Goal: Task Accomplishment & Management: Manage account settings

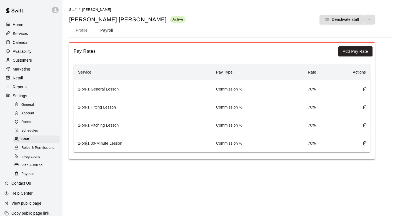
scroll to position [6, 0]
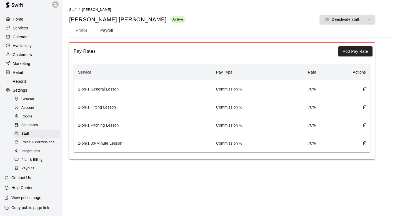
click at [35, 20] on div "Home" at bounding box center [31, 19] width 54 height 8
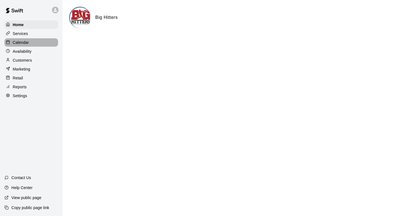
click at [20, 44] on p "Calendar" at bounding box center [21, 43] width 16 height 6
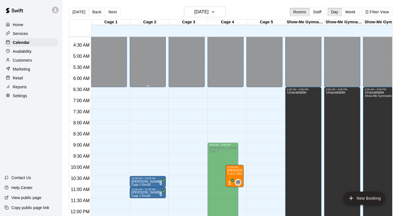
scroll to position [68, 0]
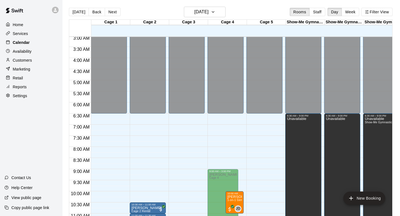
click at [29, 39] on div "Calendar" at bounding box center [31, 42] width 54 height 8
click at [203, 16] on h6 "Friday Aug 15" at bounding box center [201, 12] width 14 height 8
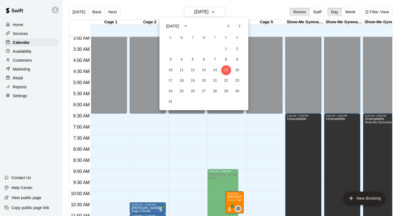
click at [352, 14] on div at bounding box center [200, 108] width 400 height 216
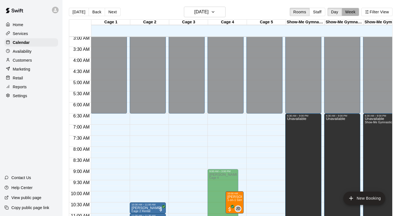
click at [352, 14] on button "Week" at bounding box center [349, 12] width 17 height 8
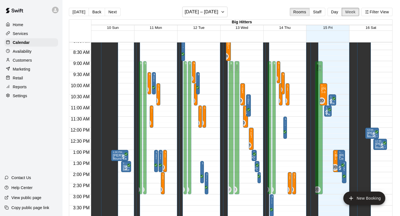
scroll to position [182, 0]
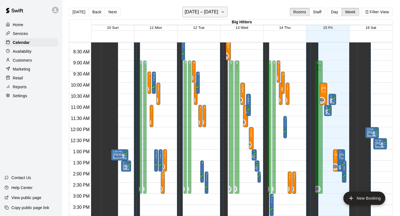
click at [210, 11] on h6 "August 10 – 16" at bounding box center [202, 12] width 34 height 8
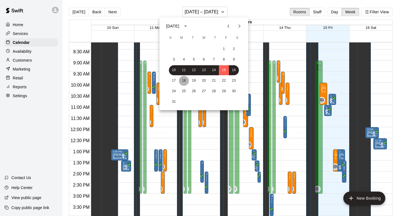
click at [184, 81] on button "18" at bounding box center [184, 81] width 10 height 10
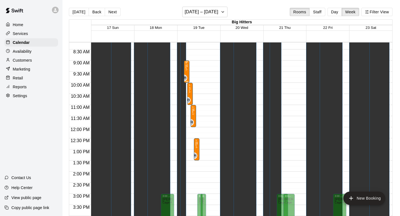
click at [185, 69] on span "1-on-1 Hitting Lesson" at bounding box center [199, 69] width 28 height 3
click at [213, 102] on div at bounding box center [200, 108] width 400 height 216
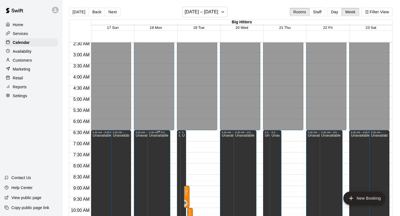
scroll to position [79, 0]
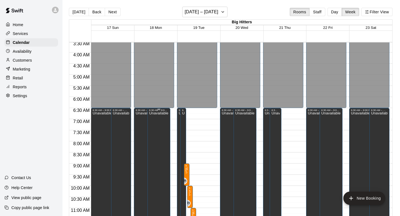
click at [163, 134] on div "Unavailable" at bounding box center [158, 220] width 19 height 216
click at [154, 115] on icon "edit" at bounding box center [154, 117] width 7 height 7
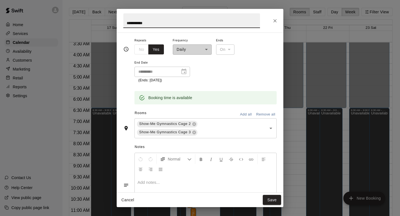
scroll to position [58, 0]
click at [273, 19] on icon "Close" at bounding box center [274, 20] width 3 height 3
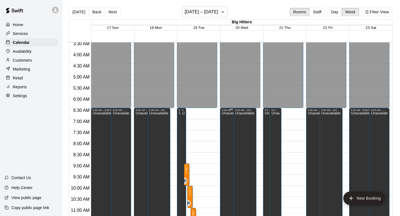
scroll to position [102, 0]
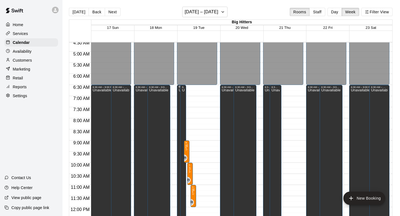
click at [182, 91] on icon "edit" at bounding box center [182, 90] width 5 height 5
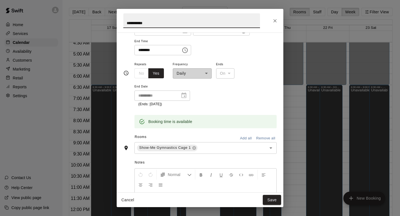
scroll to position [34, 0]
click at [276, 26] on div "**********" at bounding box center [200, 21] width 167 height 24
click at [275, 21] on icon "Close" at bounding box center [274, 20] width 3 height 3
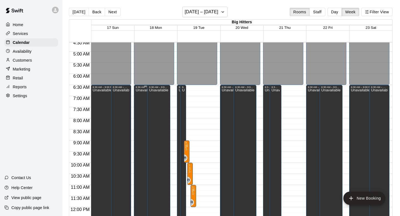
click at [140, 117] on div "Unavailable" at bounding box center [144, 197] width 19 height 216
click at [141, 96] on icon "edit" at bounding box center [141, 94] width 7 height 7
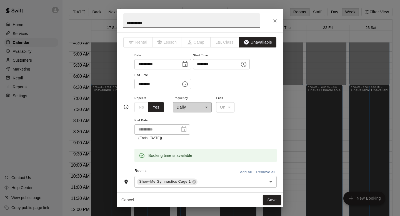
scroll to position [20, 0]
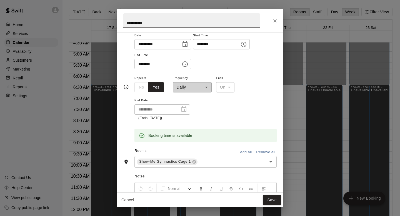
click at [273, 20] on icon "Close" at bounding box center [275, 21] width 6 height 6
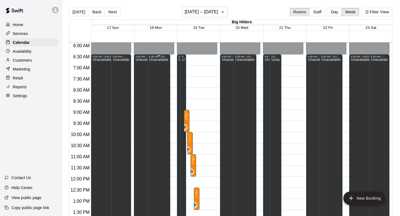
scroll to position [137, 0]
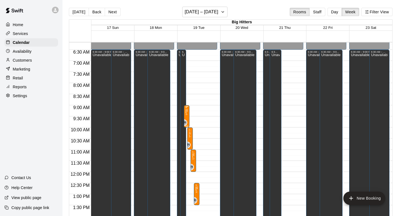
click at [185, 113] on div "9:00 AM – 10:00 AM Thomas Dickinson 1-on-1 Hitting Lesson DH 0" at bounding box center [187, 116] width 6 height 22
click at [194, 112] on button "edit" at bounding box center [189, 110] width 11 height 11
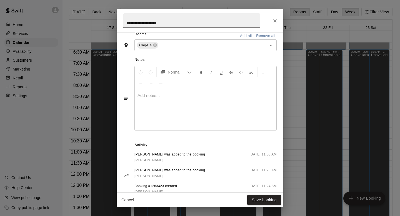
scroll to position [150, 0]
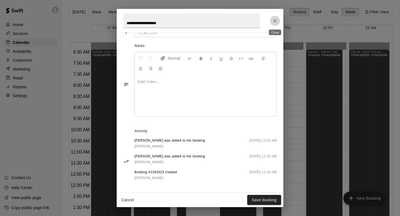
click at [275, 23] on icon "Close" at bounding box center [275, 21] width 6 height 6
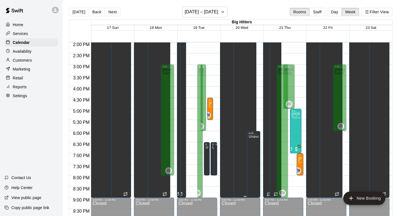
scroll to position [313, 0]
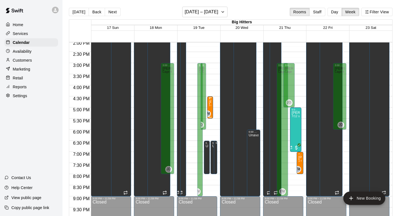
click at [209, 104] on div "Easton Wulff 1-on-1 General Lesson" at bounding box center [210, 208] width 2 height 216
click at [213, 102] on button "edit" at bounding box center [214, 106] width 11 height 11
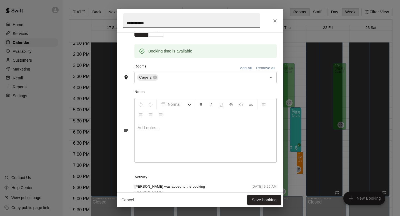
scroll to position [152, 0]
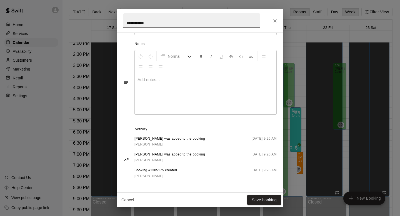
click at [276, 16] on button "Close" at bounding box center [275, 21] width 10 height 10
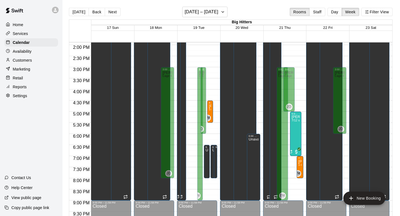
scroll to position [308, 0]
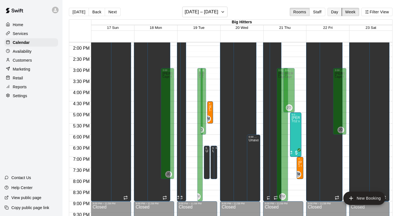
click at [336, 9] on button "Day" at bounding box center [334, 12] width 14 height 8
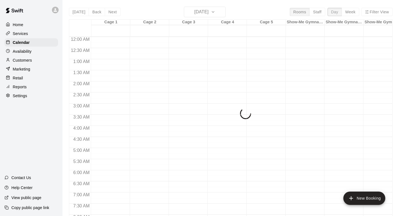
scroll to position [348, 0]
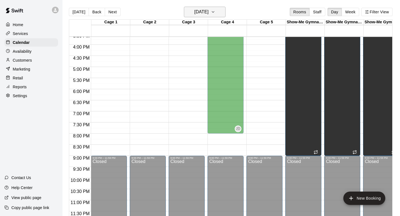
click at [207, 11] on h6 "Monday Aug 18" at bounding box center [201, 12] width 14 height 8
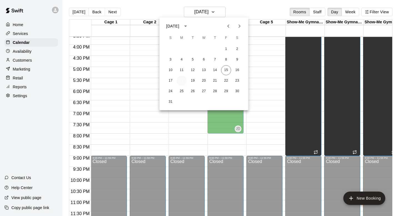
click at [180, 84] on button "18" at bounding box center [182, 81] width 10 height 10
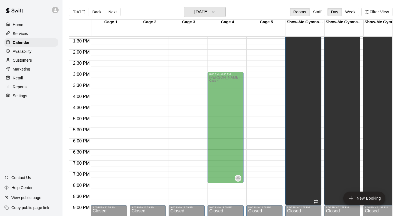
scroll to position [298, 0]
drag, startPoint x: 245, startPoint y: 119, endPoint x: 245, endPoint y: 126, distance: 6.7
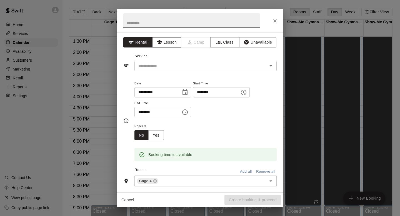
click at [166, 46] on button "Lesson" at bounding box center [166, 42] width 29 height 10
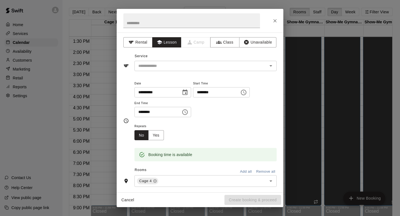
click at [166, 60] on div "Service ​" at bounding box center [199, 61] width 153 height 19
click at [165, 62] on input "text" at bounding box center [197, 65] width 122 height 7
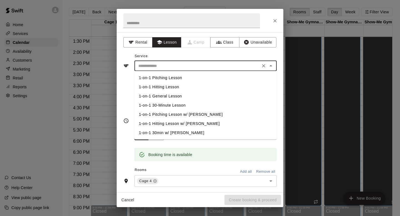
click at [174, 106] on li "1-on-1 30-Minute Lesson" at bounding box center [205, 105] width 142 height 9
type input "**********"
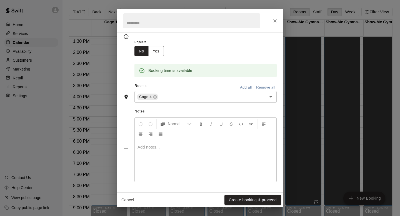
scroll to position [0, 0]
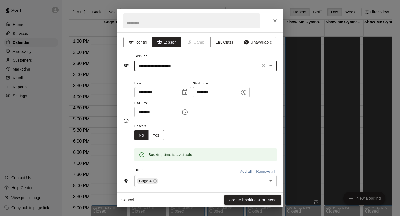
click at [247, 199] on button "Create booking & proceed" at bounding box center [252, 200] width 57 height 10
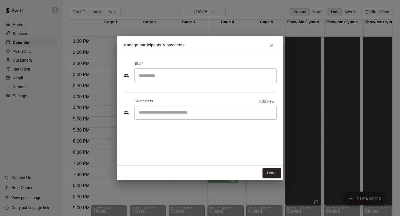
click at [180, 73] on input "Search staff" at bounding box center [205, 76] width 137 height 10
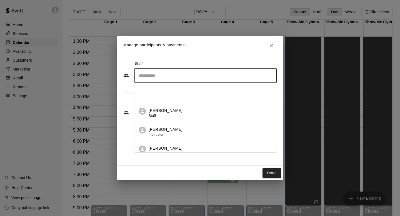
scroll to position [44, 0]
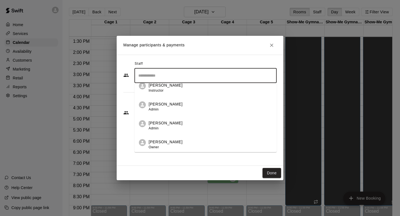
click at [162, 128] on div "Jake Deakins Admin" at bounding box center [166, 125] width 34 height 11
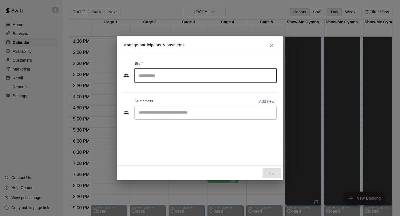
click at [163, 112] on input "Start typing to search customers..." at bounding box center [205, 113] width 137 height 6
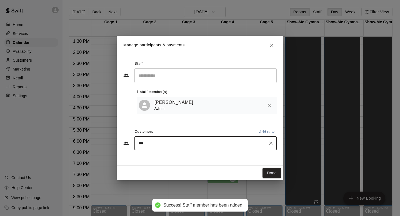
type input "****"
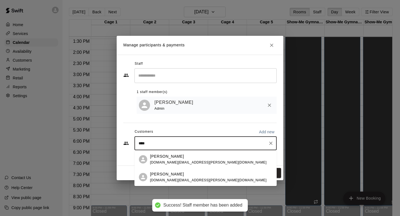
click at [177, 163] on span "bryce.a.bond@gmail.com" at bounding box center [208, 162] width 117 height 4
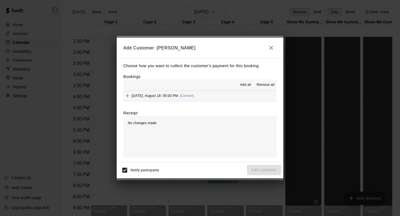
click at [160, 99] on div "Monday, August 18: 05:00 PM (Current)" at bounding box center [158, 96] width 71 height 8
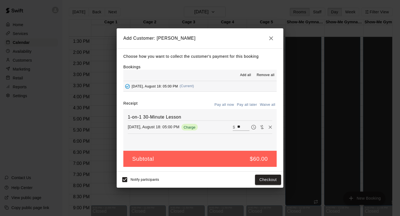
click at [245, 106] on button "Pay all later" at bounding box center [246, 105] width 23 height 9
click at [262, 180] on button "Add customer" at bounding box center [264, 180] width 34 height 10
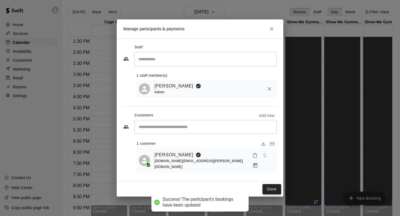
click at [267, 184] on button "Done" at bounding box center [271, 189] width 19 height 10
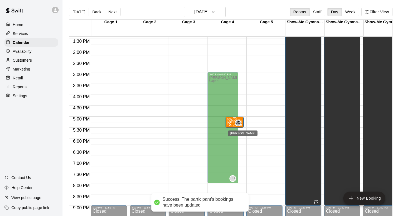
click at [239, 123] on span "JD" at bounding box center [238, 123] width 4 height 6
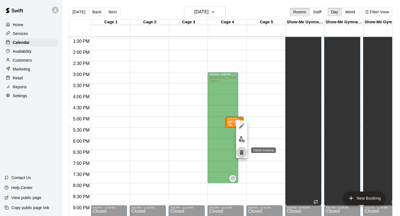
click at [245, 154] on icon "delete" at bounding box center [241, 152] width 7 height 7
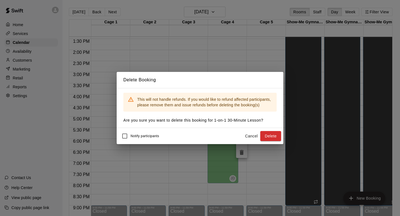
click at [273, 136] on button "Delete" at bounding box center [270, 136] width 21 height 10
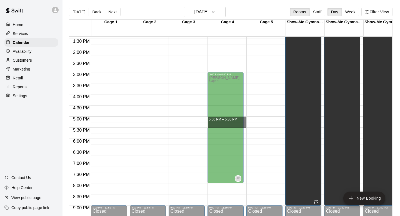
drag, startPoint x: 244, startPoint y: 119, endPoint x: 245, endPoint y: 126, distance: 6.7
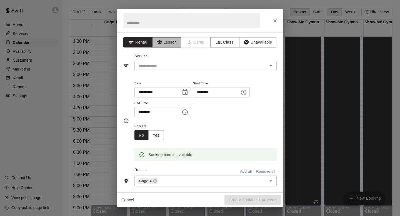
click at [170, 42] on button "Lesson" at bounding box center [166, 42] width 29 height 10
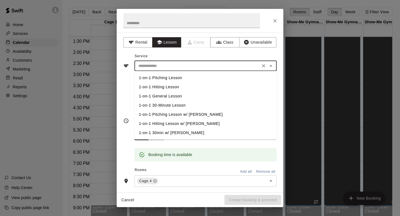
click at [170, 65] on input "text" at bounding box center [197, 65] width 122 height 7
click at [170, 104] on li "1-on-1 30-Minute Lesson" at bounding box center [205, 105] width 142 height 9
type input "**********"
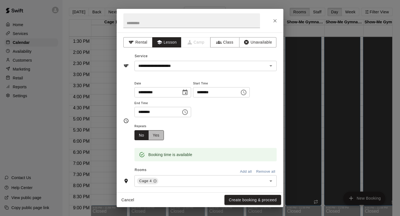
click at [154, 139] on button "Yes" at bounding box center [156, 135] width 16 height 10
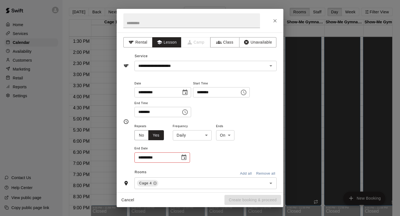
click at [193, 132] on body "Home Services Calendar Availability Customers Marketing Retail Reports Settings…" at bounding box center [200, 112] width 400 height 225
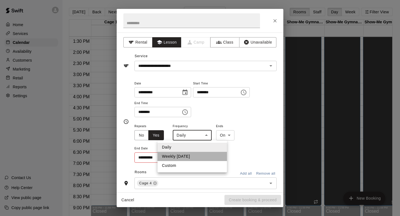
click at [191, 157] on li "Weekly on Monday" at bounding box center [191, 156] width 69 height 9
type input "******"
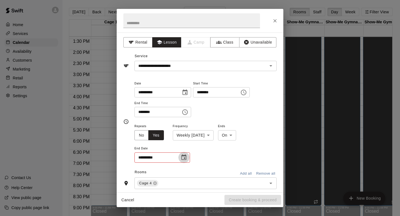
click at [181, 161] on button "Choose date" at bounding box center [183, 157] width 11 height 11
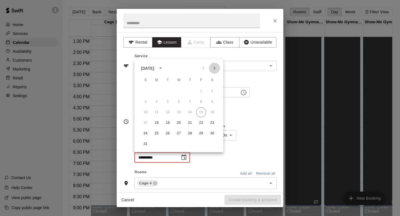
click at [210, 70] on button "Next month" at bounding box center [214, 68] width 11 height 11
click at [157, 102] on button "8" at bounding box center [157, 102] width 10 height 10
type input "**********"
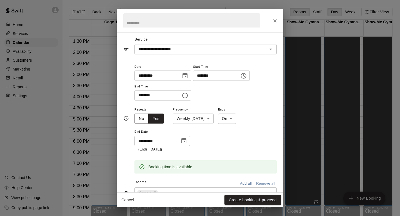
scroll to position [0, 0]
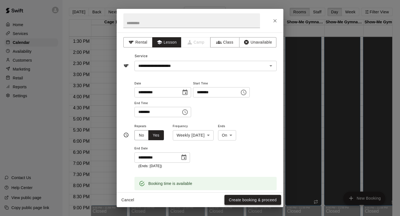
click at [243, 202] on button "Create booking & proceed" at bounding box center [252, 200] width 57 height 10
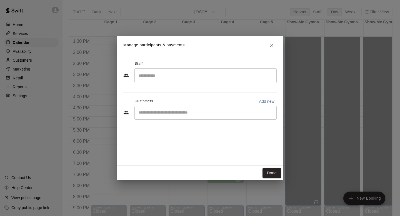
click at [222, 79] on input "Search staff" at bounding box center [205, 76] width 137 height 10
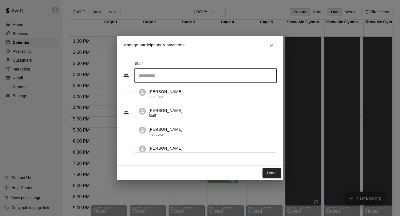
scroll to position [44, 0]
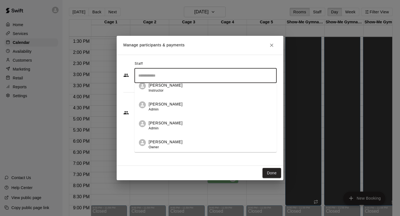
click at [176, 126] on div "Jake Deakins Admin" at bounding box center [211, 125] width 124 height 11
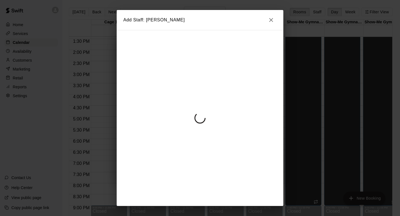
click at [180, 112] on div at bounding box center [200, 118] width 167 height 176
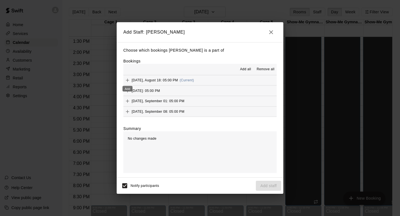
click at [128, 82] on div "Add" at bounding box center [127, 87] width 11 height 10
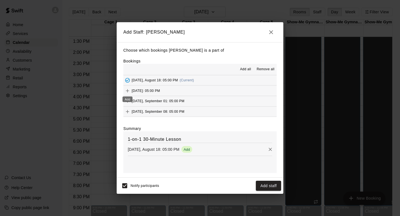
click at [125, 91] on icon "Add" at bounding box center [128, 91] width 6 height 6
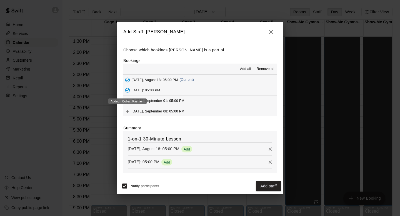
click at [127, 99] on div "Added - Collect Payment" at bounding box center [127, 102] width 38 height 6
click at [127, 109] on icon "Add" at bounding box center [128, 112] width 6 height 6
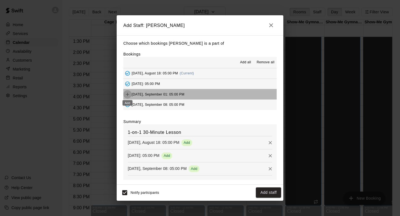
click at [127, 95] on icon "Add" at bounding box center [128, 95] width 6 height 6
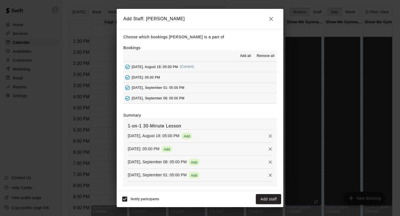
scroll to position [0, 0]
click at [262, 204] on button "Add staff" at bounding box center [268, 199] width 25 height 10
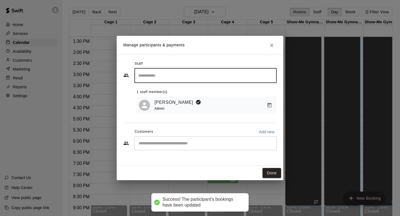
click at [169, 144] on input "Start typing to search customers..." at bounding box center [205, 143] width 137 height 6
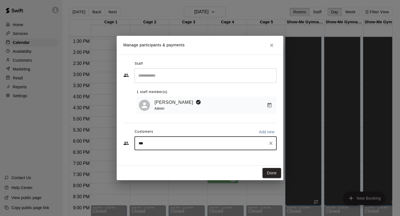
type input "****"
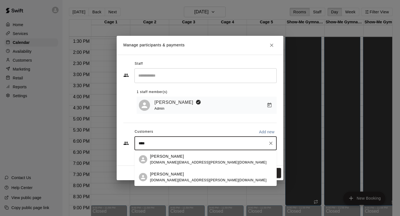
click at [181, 160] on div "Bryce Bond bryce.a.bond@gmail.com" at bounding box center [208, 160] width 117 height 12
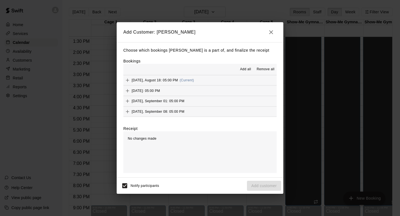
click at [245, 68] on span "Add all" at bounding box center [245, 70] width 11 height 6
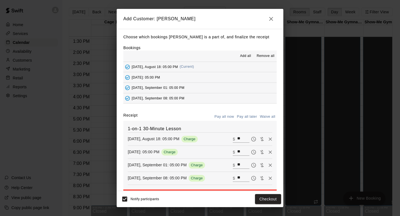
click at [252, 117] on button "Pay all later" at bounding box center [246, 116] width 23 height 9
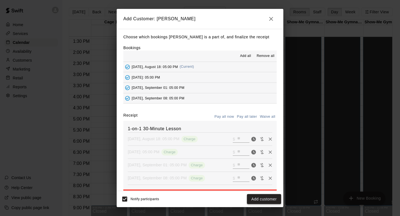
click at [260, 200] on button "Add customer" at bounding box center [264, 199] width 34 height 10
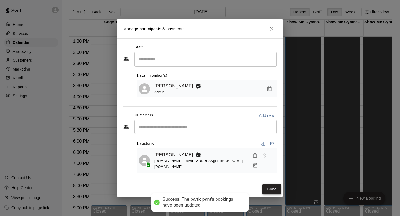
click at [267, 184] on button "Done" at bounding box center [271, 189] width 19 height 10
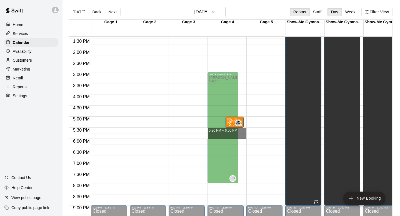
drag, startPoint x: 241, startPoint y: 131, endPoint x: 241, endPoint y: 137, distance: 5.6
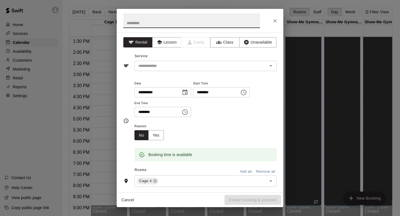
click at [154, 72] on div "**********" at bounding box center [200, 112] width 167 height 160
click at [159, 62] on input "text" at bounding box center [197, 65] width 122 height 7
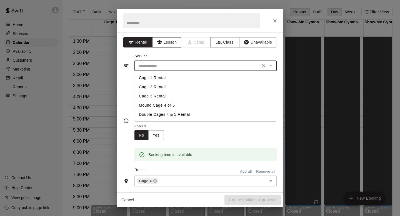
click at [166, 42] on button "Lesson" at bounding box center [166, 42] width 29 height 10
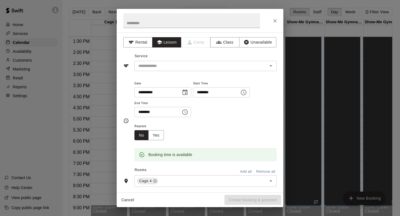
click at [164, 57] on div "Service ​" at bounding box center [199, 61] width 153 height 19
click at [164, 70] on div "​" at bounding box center [205, 66] width 142 height 10
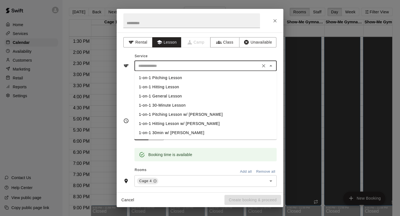
click at [162, 104] on li "1-on-1 30-Minute Lesson" at bounding box center [205, 105] width 142 height 9
type input "**********"
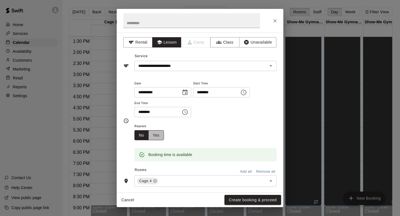
click at [157, 131] on button "Yes" at bounding box center [156, 135] width 16 height 10
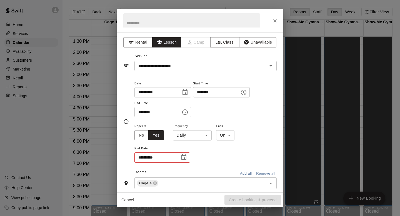
click at [176, 132] on body "Home Services Calendar Availability Customers Marketing Retail Reports Settings…" at bounding box center [200, 112] width 400 height 225
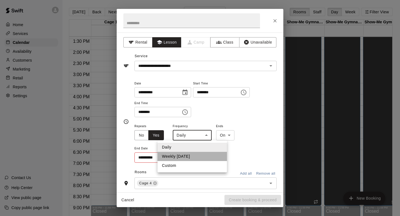
click at [173, 160] on li "Weekly on Monday" at bounding box center [191, 156] width 69 height 9
type input "******"
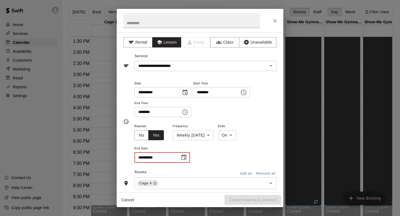
click at [164, 159] on input "**********" at bounding box center [155, 157] width 42 height 10
click at [176, 155] on div "**********" at bounding box center [162, 157] width 56 height 10
click at [182, 155] on icon "Choose date" at bounding box center [183, 157] width 5 height 6
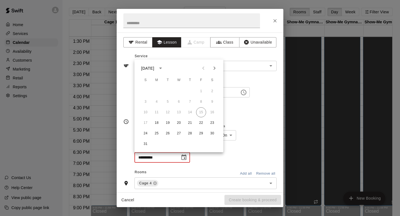
click at [218, 66] on button "Next month" at bounding box center [214, 68] width 11 height 11
click at [159, 101] on button "8" at bounding box center [157, 102] width 10 height 10
type input "**********"
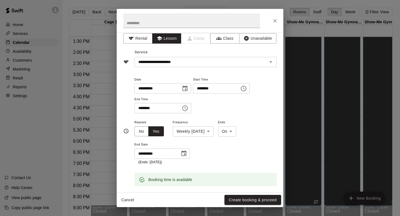
scroll to position [0, 0]
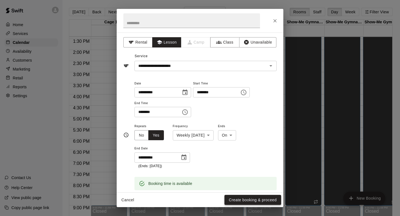
click at [259, 197] on button "Create booking & proceed" at bounding box center [252, 200] width 57 height 10
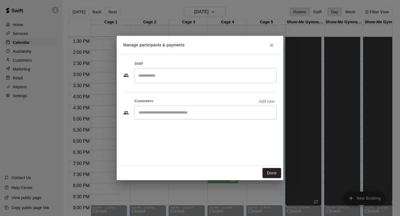
click at [166, 71] on input "Search staff" at bounding box center [205, 76] width 137 height 10
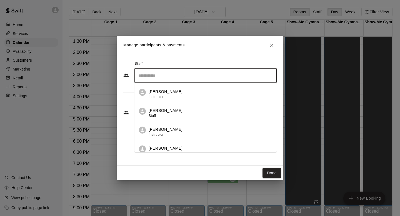
scroll to position [44, 0]
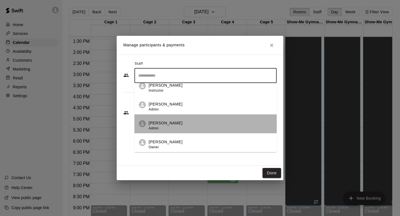
click at [164, 125] on p "[PERSON_NAME]" at bounding box center [166, 123] width 34 height 6
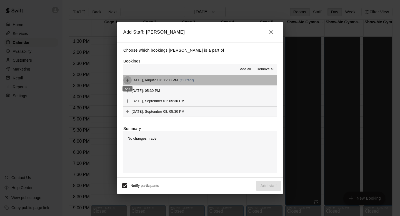
click at [127, 81] on icon "Add" at bounding box center [128, 80] width 6 height 6
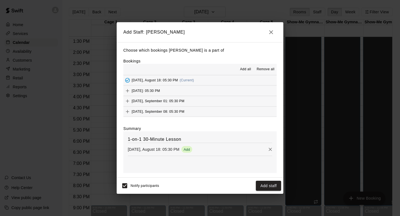
click at [250, 71] on span "Add all" at bounding box center [245, 70] width 11 height 6
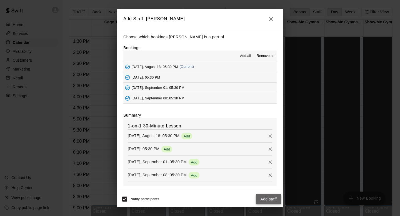
click at [269, 202] on button "Add staff" at bounding box center [268, 199] width 25 height 10
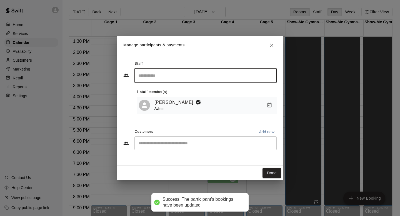
click at [162, 139] on div "​" at bounding box center [205, 143] width 142 height 14
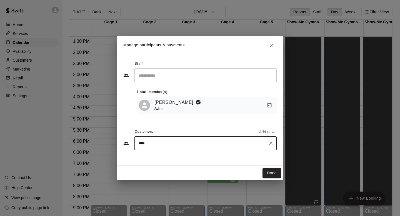
type input "*****"
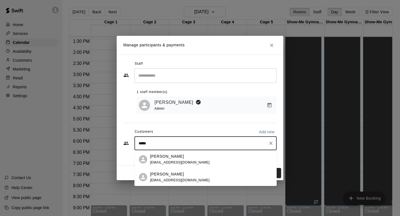
click at [182, 164] on span "heatherrisenhoover@hotmail.com" at bounding box center [180, 162] width 60 height 4
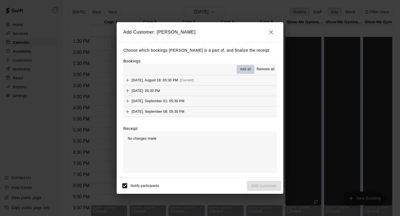
click at [246, 71] on span "Add all" at bounding box center [245, 70] width 11 height 6
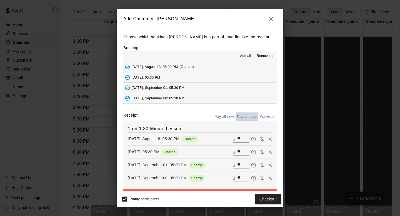
click at [251, 118] on button "Pay all later" at bounding box center [246, 116] width 23 height 9
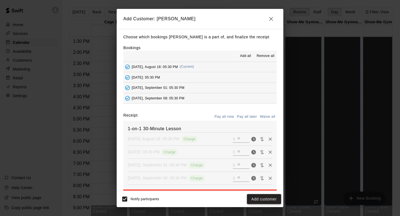
click at [263, 199] on button "Add customer" at bounding box center [264, 199] width 34 height 10
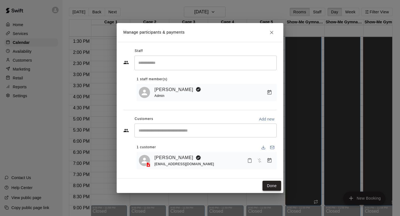
click at [268, 185] on button "Done" at bounding box center [271, 186] width 19 height 10
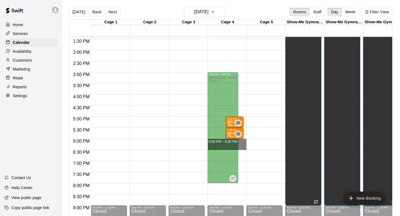
drag, startPoint x: 244, startPoint y: 142, endPoint x: 245, endPoint y: 148, distance: 6.7
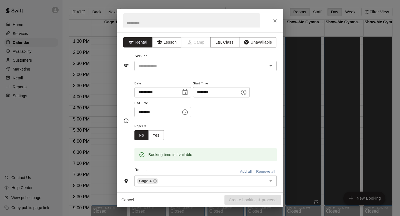
click at [174, 50] on div "**********" at bounding box center [200, 112] width 167 height 160
click at [174, 46] on button "Lesson" at bounding box center [166, 42] width 29 height 10
click at [170, 62] on div "​" at bounding box center [205, 66] width 142 height 10
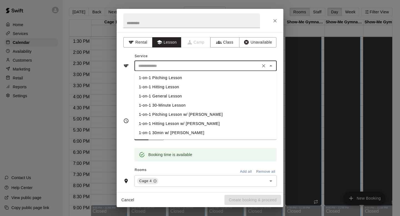
click at [169, 103] on li "1-on-1 30-Minute Lesson" at bounding box center [205, 105] width 142 height 9
type input "**********"
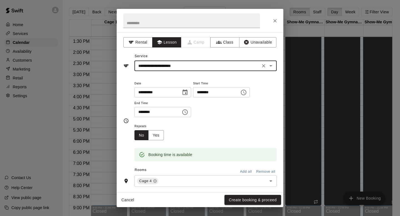
scroll to position [28, 0]
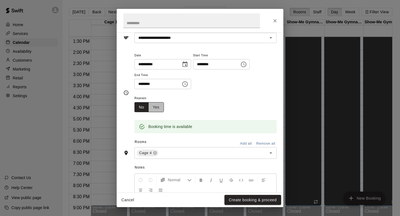
click at [161, 105] on button "Yes" at bounding box center [156, 107] width 16 height 10
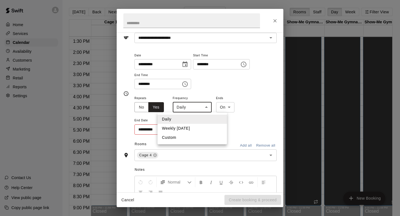
click at [177, 107] on body "Home Services Calendar Availability Customers Marketing Retail Reports Settings…" at bounding box center [200, 112] width 400 height 225
click at [184, 125] on li "Weekly on Monday" at bounding box center [191, 128] width 69 height 9
type input "******"
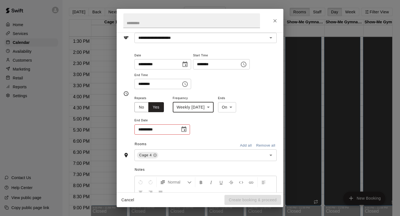
click at [174, 126] on input "**********" at bounding box center [155, 129] width 42 height 10
click at [180, 127] on button "Choose date" at bounding box center [183, 129] width 11 height 11
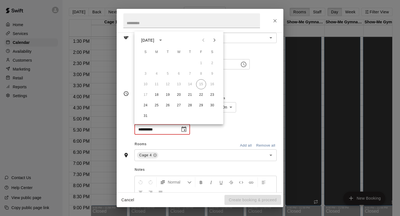
click at [214, 40] on icon "Next month" at bounding box center [214, 40] width 7 height 7
click at [159, 71] on button "8" at bounding box center [157, 74] width 10 height 10
type input "**********"
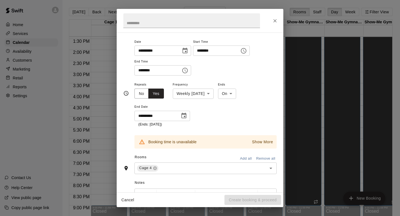
scroll to position [42, 0]
click at [259, 144] on p "Show More" at bounding box center [262, 142] width 21 height 6
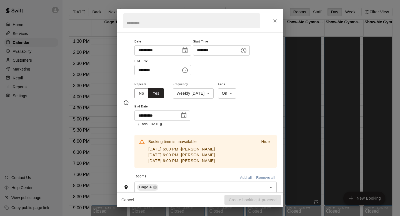
scroll to position [52, 0]
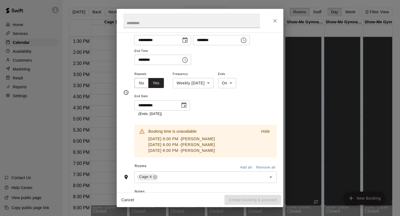
click at [266, 130] on p "Hide" at bounding box center [265, 132] width 9 height 6
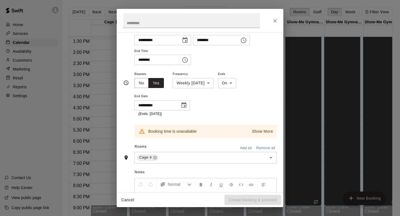
scroll to position [42, 0]
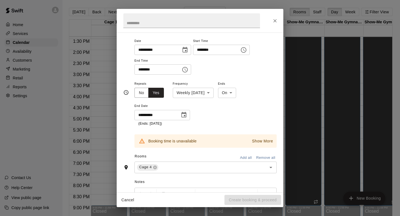
click at [274, 23] on icon "Close" at bounding box center [275, 21] width 6 height 6
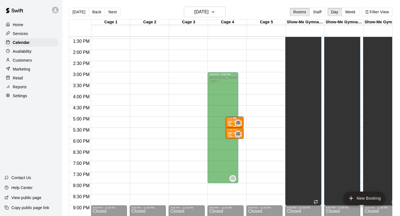
click at [231, 122] on div at bounding box center [226, 124] width 11 height 6
click at [225, 125] on icon "edit" at bounding box center [227, 126] width 7 height 7
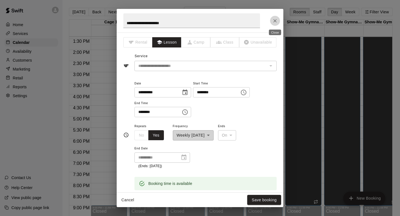
click at [277, 17] on button "Close" at bounding box center [275, 21] width 10 height 10
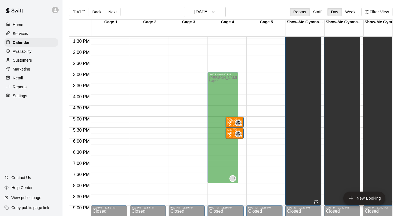
click at [232, 134] on div at bounding box center [226, 135] width 11 height 6
click at [227, 142] on button "edit" at bounding box center [227, 137] width 11 height 11
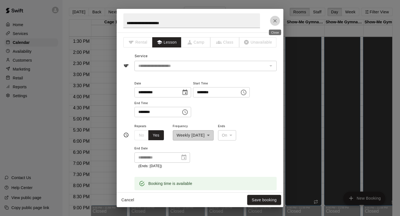
click at [278, 18] on button "Close" at bounding box center [275, 21] width 10 height 10
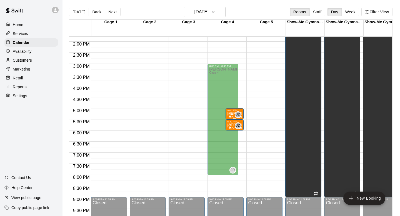
scroll to position [307, 0]
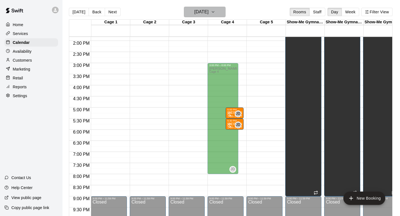
click at [194, 9] on h6 "Monday Aug 18" at bounding box center [201, 12] width 14 height 8
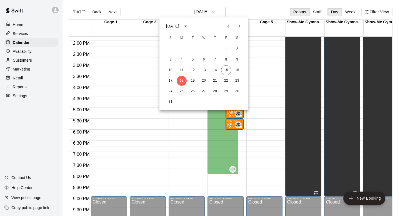
click at [181, 90] on button "25" at bounding box center [182, 91] width 10 height 10
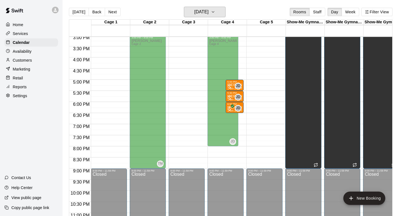
scroll to position [335, 0]
click at [230, 88] on div at bounding box center [226, 87] width 11 height 6
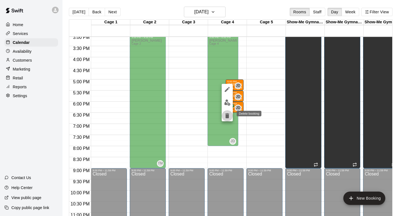
click at [228, 115] on icon "delete" at bounding box center [227, 115] width 4 height 5
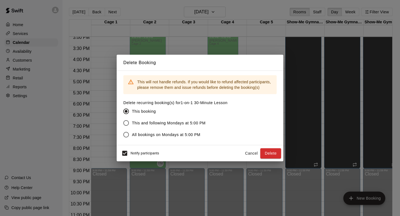
click at [243, 147] on div "Notify participants Cancel Delete" at bounding box center [200, 153] width 167 height 16
click at [244, 150] on button "Cancel" at bounding box center [251, 153] width 18 height 10
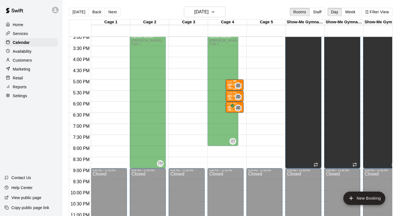
click at [230, 83] on div "JD 0" at bounding box center [231, 85] width 20 height 7
click at [228, 112] on icon "delete" at bounding box center [227, 114] width 7 height 7
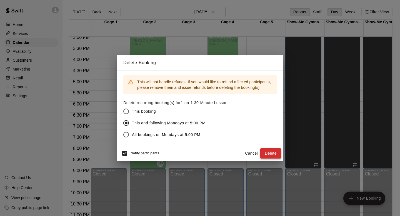
click at [266, 151] on button "Delete" at bounding box center [270, 153] width 21 height 10
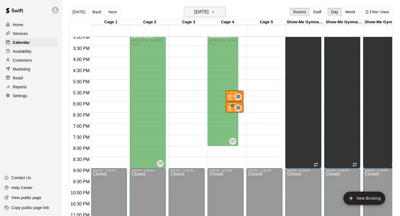
click at [215, 14] on icon "button" at bounding box center [213, 12] width 4 height 7
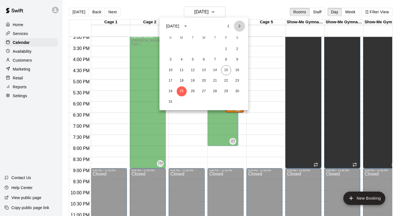
click at [238, 27] on icon "Next month" at bounding box center [239, 26] width 7 height 7
click at [185, 50] on button "1" at bounding box center [182, 49] width 10 height 10
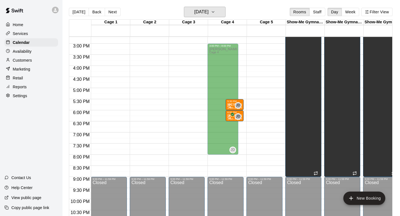
scroll to position [323, 0]
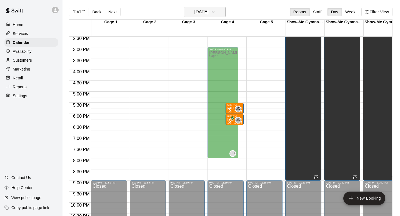
click at [204, 10] on h6 "Monday Sep 01" at bounding box center [201, 12] width 14 height 8
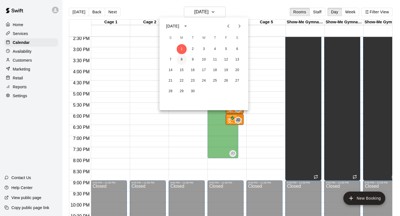
click at [183, 58] on button "8" at bounding box center [182, 60] width 10 height 10
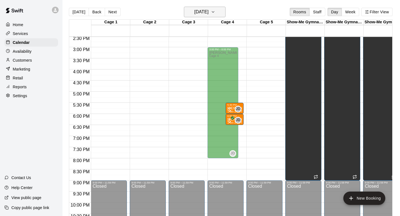
click at [208, 9] on h6 "Monday Sep 08" at bounding box center [201, 12] width 14 height 8
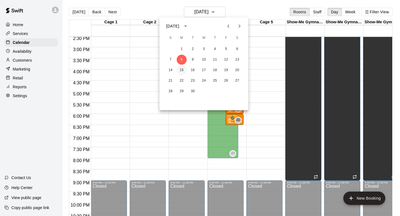
click at [183, 71] on button "15" at bounding box center [182, 70] width 10 height 10
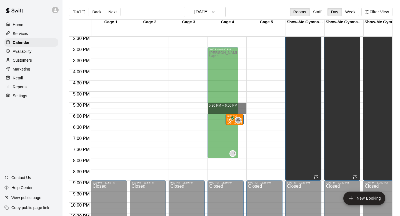
drag, startPoint x: 242, startPoint y: 105, endPoint x: 242, endPoint y: 109, distance: 3.6
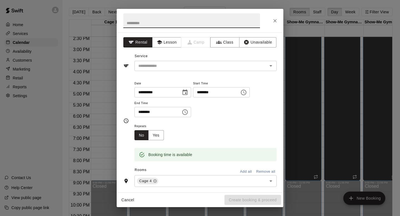
click at [162, 47] on div "**********" at bounding box center [200, 112] width 167 height 160
click at [168, 42] on button "Lesson" at bounding box center [166, 42] width 29 height 10
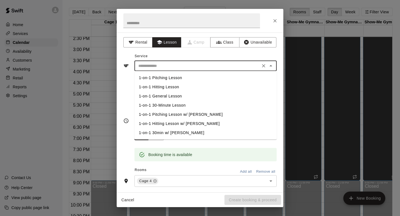
click at [168, 65] on input "text" at bounding box center [197, 65] width 122 height 7
click at [168, 102] on li "1-on-1 30-Minute Lesson" at bounding box center [205, 105] width 142 height 9
type input "**********"
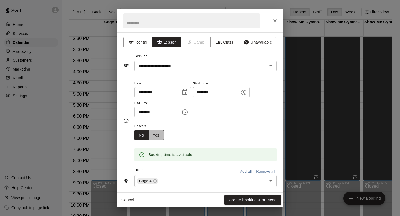
click at [159, 138] on button "Yes" at bounding box center [156, 135] width 16 height 10
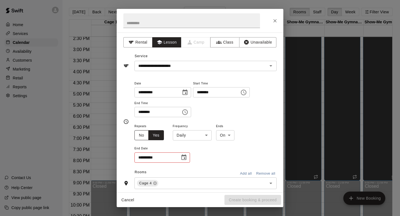
click at [144, 136] on button "No" at bounding box center [141, 135] width 14 height 10
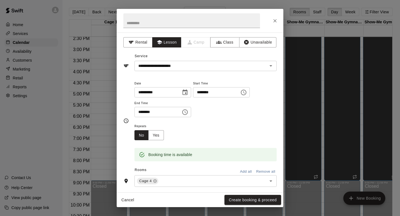
scroll to position [40, 0]
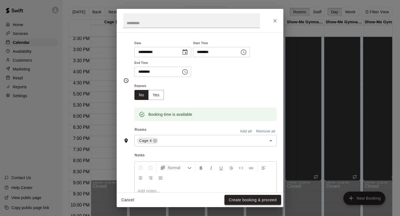
click at [235, 199] on button "Create booking & proceed" at bounding box center [252, 200] width 57 height 10
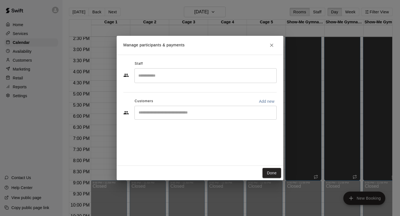
click at [170, 73] on input "Search staff" at bounding box center [205, 76] width 137 height 10
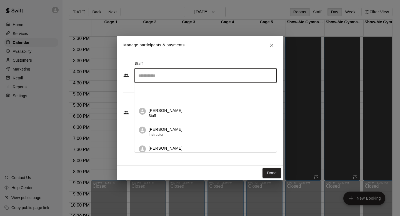
scroll to position [44, 0]
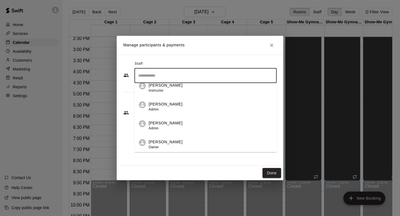
click at [172, 122] on p "[PERSON_NAME]" at bounding box center [166, 123] width 34 height 6
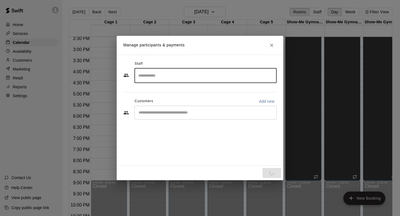
click at [165, 113] on input "Start typing to search customers..." at bounding box center [205, 113] width 137 height 6
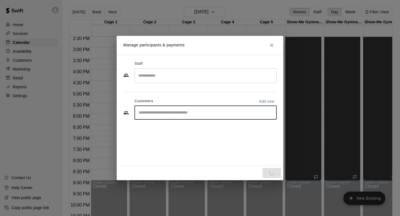
click at [166, 81] on div "​" at bounding box center [205, 75] width 142 height 15
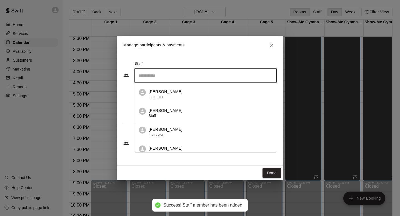
scroll to position [25, 0]
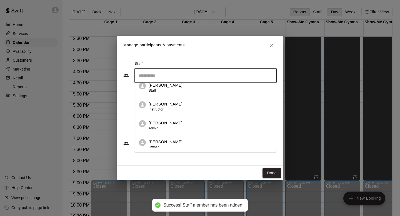
click at [125, 88] on div "​ Chase McKague Instructor Colby Fitch Staff Kyle Brown Instructor Tre Morris A…" at bounding box center [199, 91] width 153 height 46
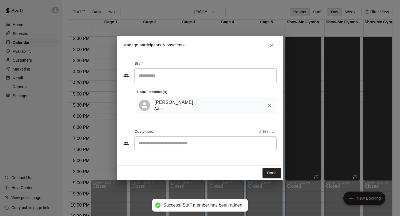
click at [161, 148] on div "​" at bounding box center [205, 143] width 142 height 14
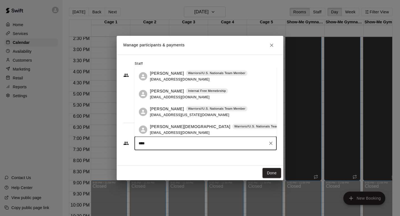
type input "*****"
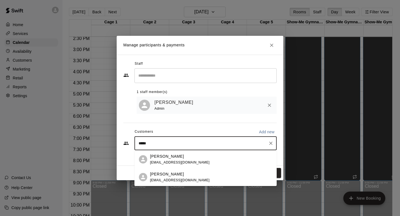
click at [184, 161] on span "heatherrisenhoover@hotmail.com" at bounding box center [180, 162] width 60 height 4
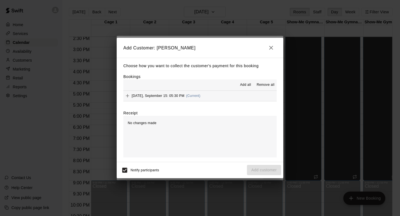
click at [243, 83] on span "Add all" at bounding box center [245, 85] width 11 height 6
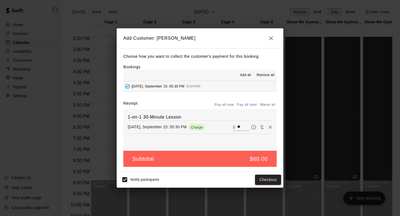
click at [249, 104] on button "Pay all later" at bounding box center [246, 105] width 23 height 9
click at [269, 179] on button "Add customer" at bounding box center [264, 180] width 34 height 10
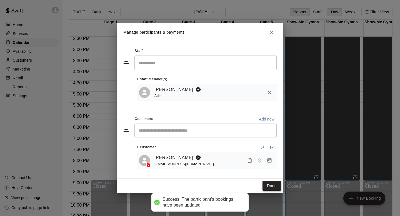
click at [277, 187] on button "Done" at bounding box center [271, 186] width 19 height 10
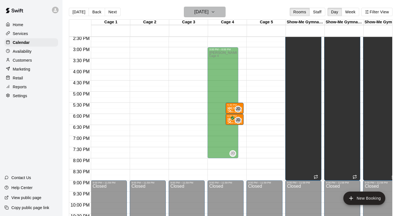
click at [208, 13] on h6 "Monday Sep 15" at bounding box center [201, 12] width 14 height 8
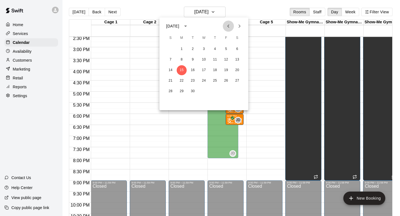
click at [228, 30] on button "Previous month" at bounding box center [228, 26] width 11 height 11
click at [179, 81] on button "18" at bounding box center [182, 81] width 10 height 10
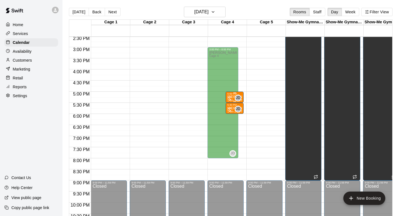
click at [228, 99] on div at bounding box center [226, 99] width 11 height 6
click at [227, 131] on icon "delete" at bounding box center [227, 128] width 7 height 7
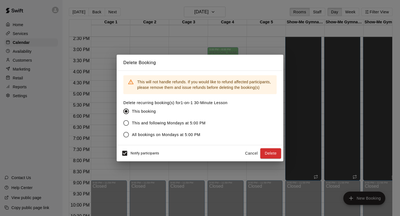
click at [168, 123] on span "This and following Mondays at 5:00 PM" at bounding box center [169, 123] width 74 height 6
click at [264, 152] on button "Delete" at bounding box center [270, 153] width 21 height 10
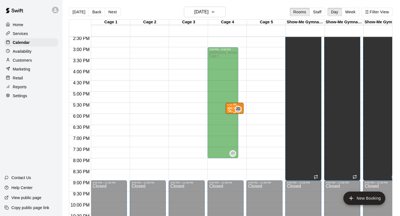
click at [233, 107] on div "JD 0" at bounding box center [231, 109] width 20 height 7
click at [227, 137] on icon "delete" at bounding box center [227, 137] width 4 height 5
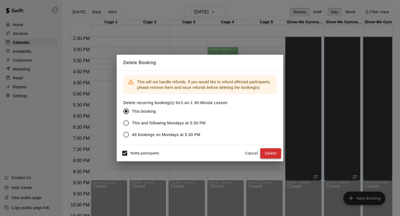
click at [263, 153] on button "Delete" at bounding box center [270, 153] width 21 height 10
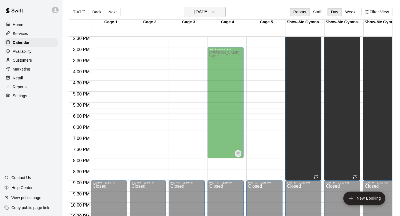
click at [202, 13] on h6 "Monday Aug 18" at bounding box center [201, 12] width 14 height 8
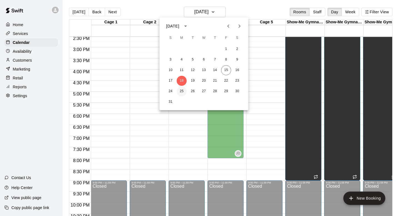
click at [180, 90] on button "25" at bounding box center [182, 91] width 10 height 10
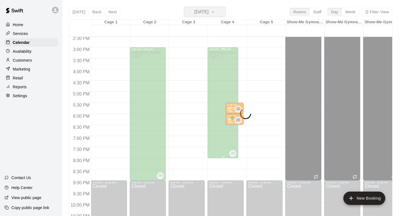
scroll to position [327, 0]
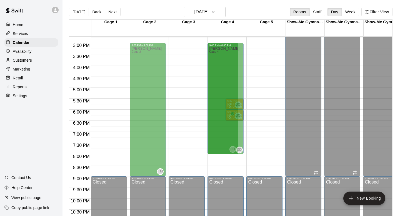
drag, startPoint x: 233, startPoint y: 89, endPoint x: 234, endPoint y: 92, distance: 3.1
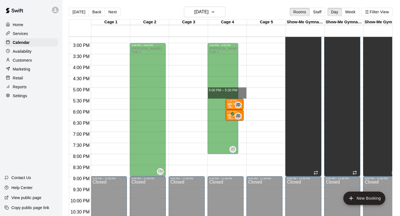
drag, startPoint x: 244, startPoint y: 91, endPoint x: 244, endPoint y: 96, distance: 5.0
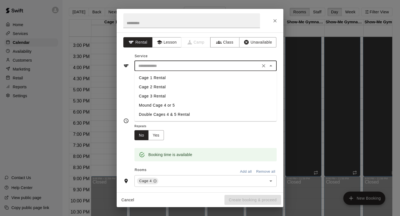
click at [164, 69] on input "text" at bounding box center [197, 65] width 122 height 7
click at [157, 47] on button "Lesson" at bounding box center [166, 42] width 29 height 10
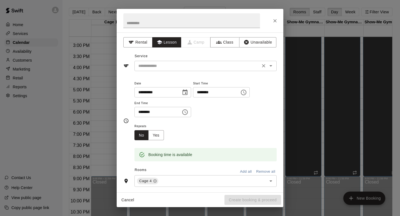
click at [158, 68] on input "text" at bounding box center [197, 65] width 122 height 7
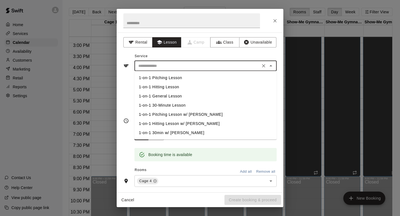
click at [158, 103] on li "1-on-1 30-Minute Lesson" at bounding box center [205, 105] width 142 height 9
type input "**********"
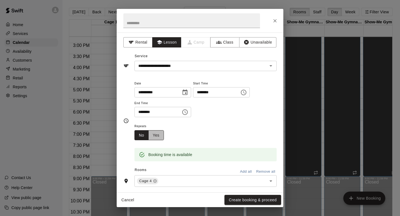
click at [154, 130] on button "Yes" at bounding box center [156, 135] width 16 height 10
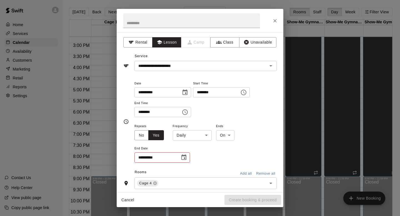
click at [186, 135] on body "Home Services Calendar Availability Customers Marketing Retail Reports Settings…" at bounding box center [200, 112] width 400 height 225
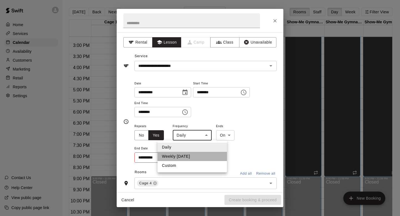
click at [182, 155] on li "Weekly on Monday" at bounding box center [191, 156] width 69 height 9
type input "******"
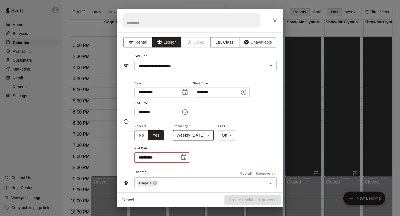
click at [168, 157] on input "**********" at bounding box center [155, 157] width 42 height 10
click at [181, 156] on icon "Choose date" at bounding box center [183, 157] width 7 height 7
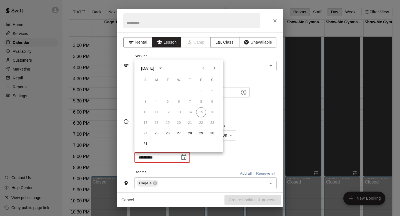
click at [216, 69] on icon "Next month" at bounding box center [214, 68] width 7 height 7
click at [159, 112] on button "15" at bounding box center [157, 112] width 10 height 10
type input "**********"
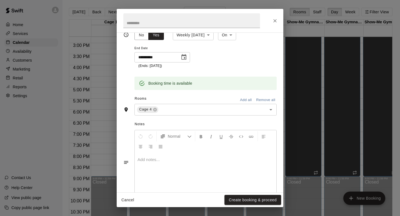
scroll to position [113, 0]
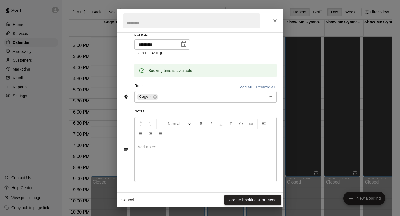
click at [241, 204] on button "Create booking & proceed" at bounding box center [252, 200] width 57 height 10
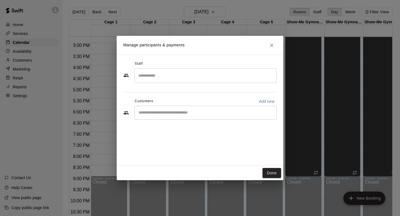
click at [207, 76] on input "Search staff" at bounding box center [205, 76] width 137 height 10
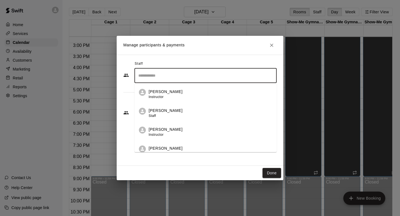
scroll to position [44, 0]
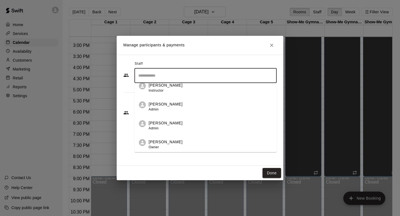
click at [181, 128] on div "Jake Deakins Admin" at bounding box center [211, 125] width 124 height 11
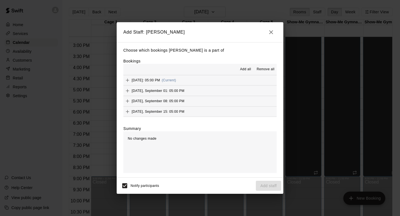
click at [246, 69] on span "Add all" at bounding box center [245, 70] width 11 height 6
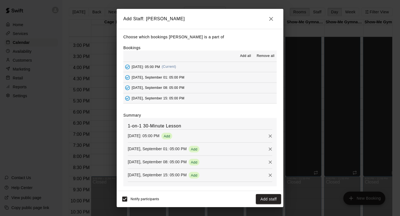
scroll to position [0, 0]
click at [265, 196] on button "Add staff" at bounding box center [268, 199] width 25 height 10
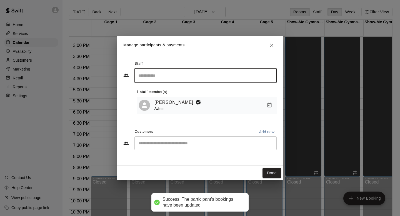
click at [194, 141] on input "Start typing to search customers..." at bounding box center [205, 143] width 137 height 6
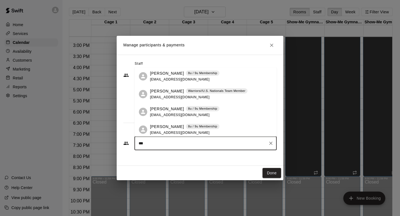
scroll to position [4, 0]
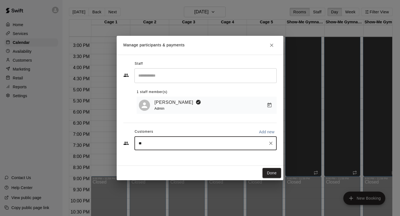
type input "*"
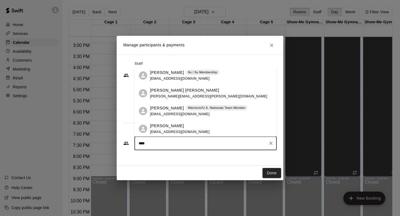
scroll to position [0, 0]
type input "****"
click at [276, 43] on h2 "Manage participants & payments" at bounding box center [200, 45] width 167 height 19
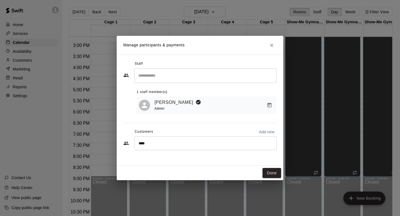
click at [266, 49] on h2 "Manage participants & payments" at bounding box center [200, 45] width 167 height 19
click at [273, 46] on icon "Close" at bounding box center [272, 45] width 6 height 6
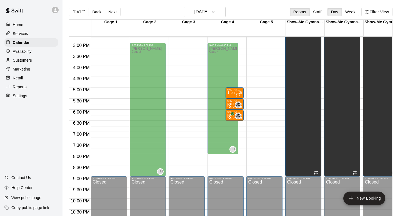
click at [39, 57] on div "Customers" at bounding box center [31, 60] width 54 height 8
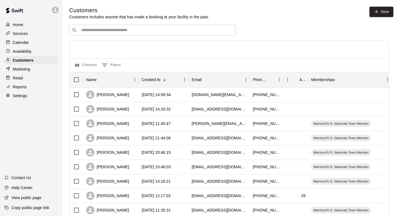
click at [110, 34] on div "​ ​" at bounding box center [152, 30] width 167 height 11
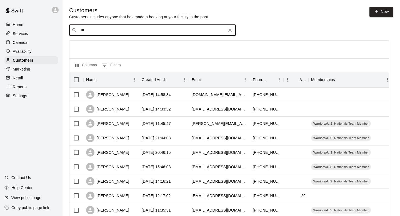
type input "*"
click at [310, 13] on div "Customers Customers includes anyone that has made a booking at your facility in…" at bounding box center [231, 13] width 324 height 13
